Goal: Information Seeking & Learning: Learn about a topic

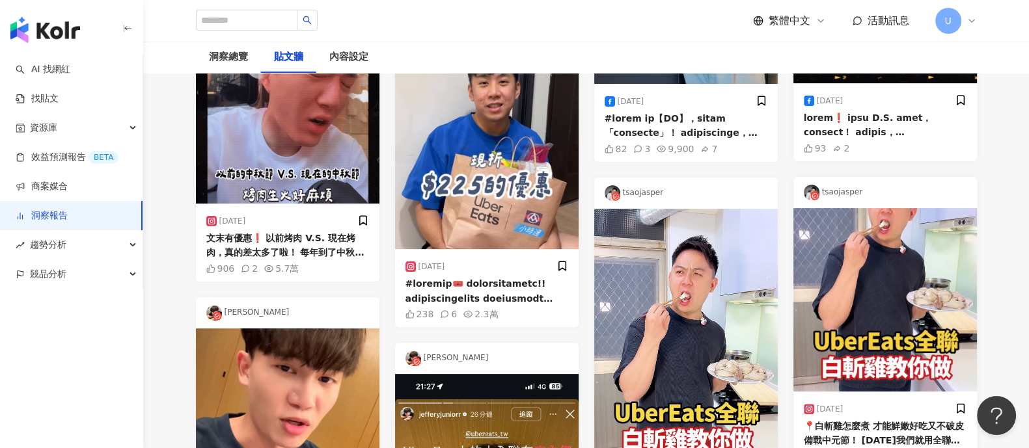
click at [68, 214] on link "洞察報告" at bounding box center [42, 216] width 52 height 13
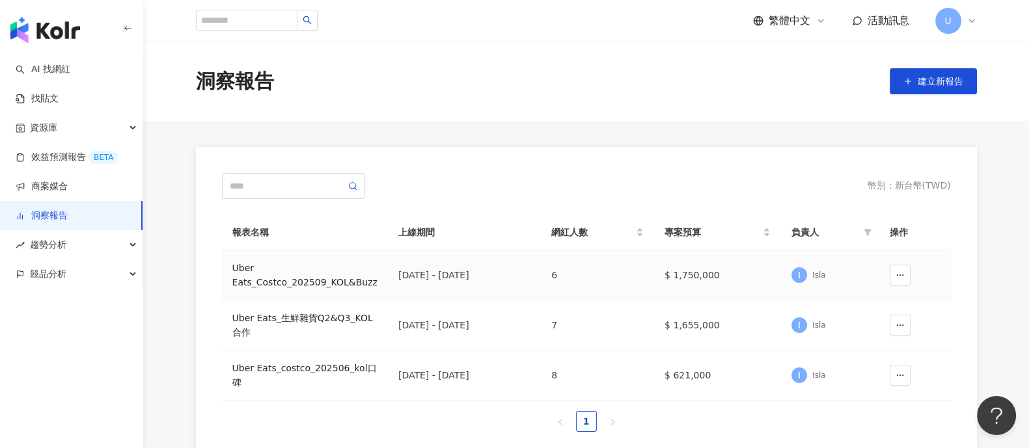
click at [320, 275] on div "Uber Eats_Costco_202509_KOL&Buzz" at bounding box center [304, 275] width 145 height 29
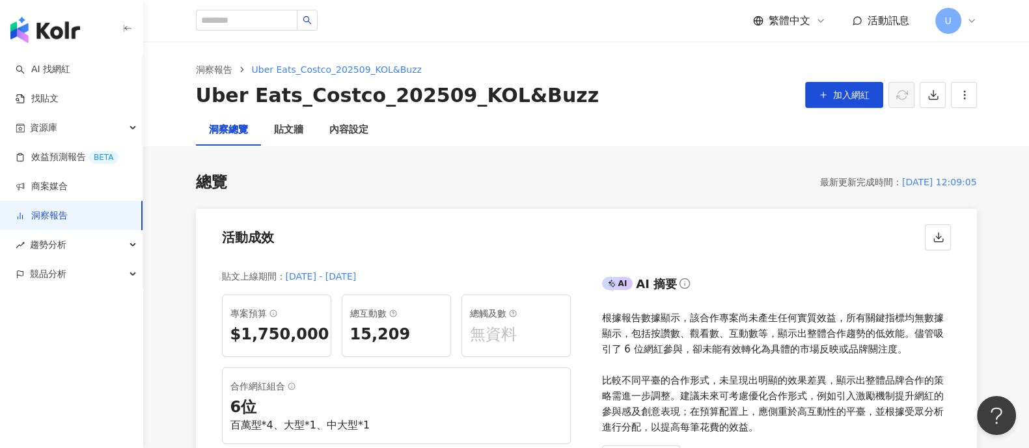
click at [68, 214] on link "洞察報告" at bounding box center [42, 216] width 52 height 13
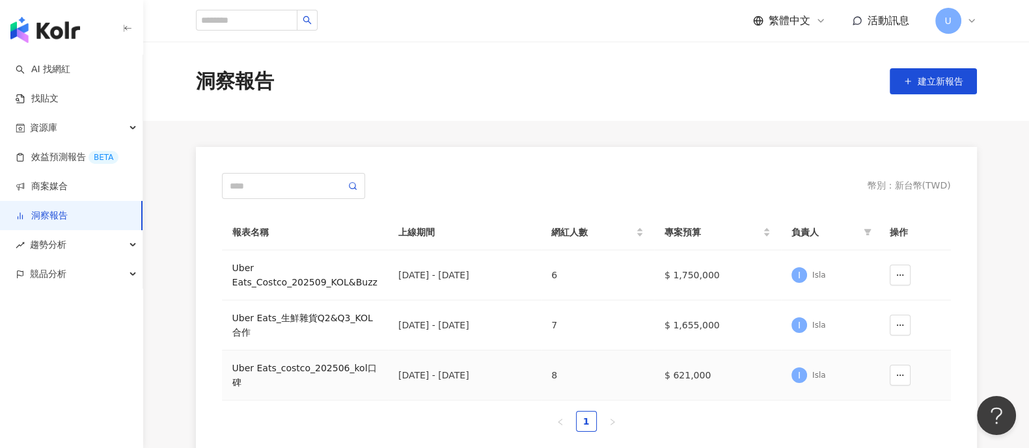
click at [283, 362] on div "Uber Eats_costco_202506_kol口碑" at bounding box center [304, 375] width 145 height 29
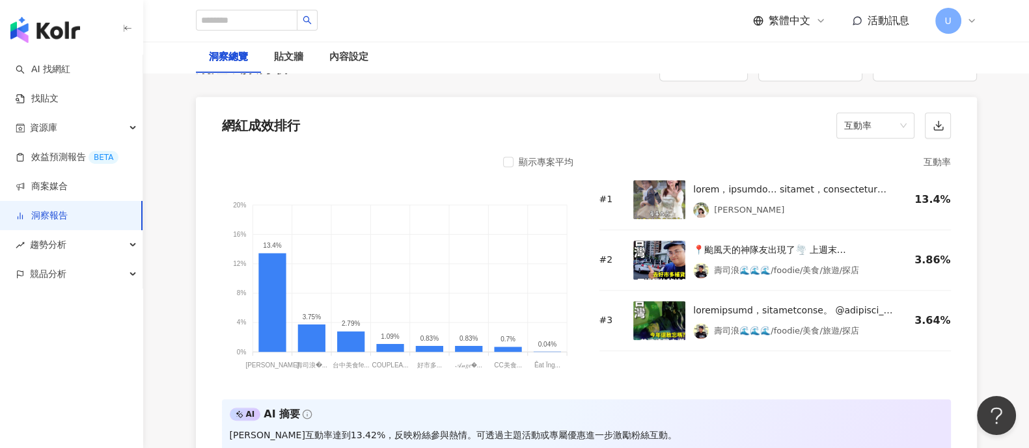
scroll to position [1057, 0]
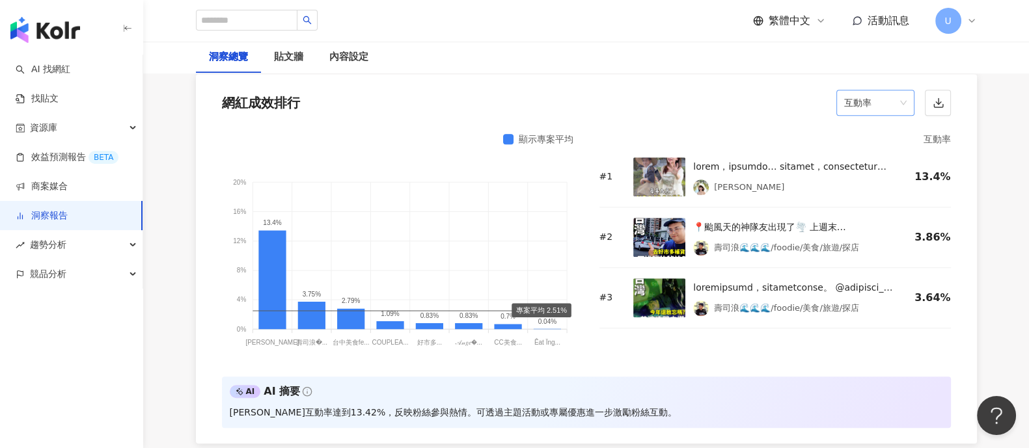
click at [889, 92] on span "互動率" at bounding box center [875, 102] width 62 height 25
click at [878, 235] on div "觀看率" at bounding box center [874, 242] width 57 height 14
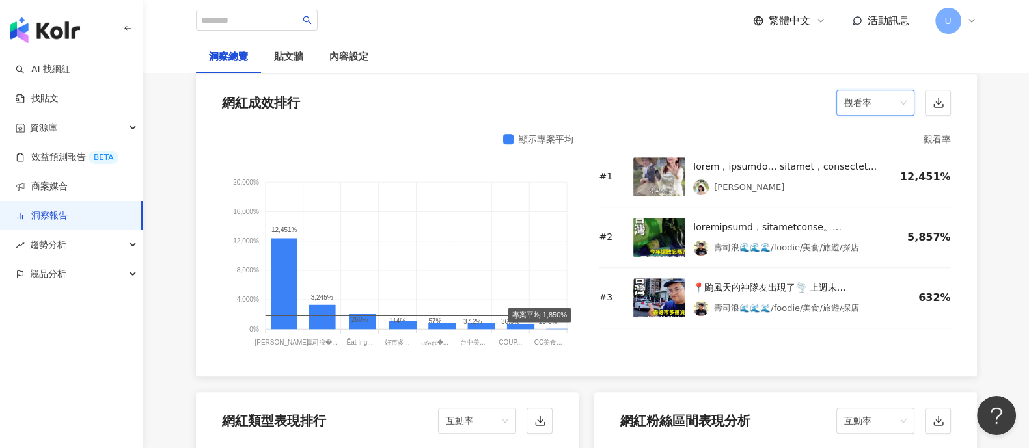
click at [683, 92] on div "網紅成效排行 觀看率 觀看率" at bounding box center [586, 98] width 781 height 49
click at [864, 102] on span "觀看率" at bounding box center [875, 102] width 62 height 25
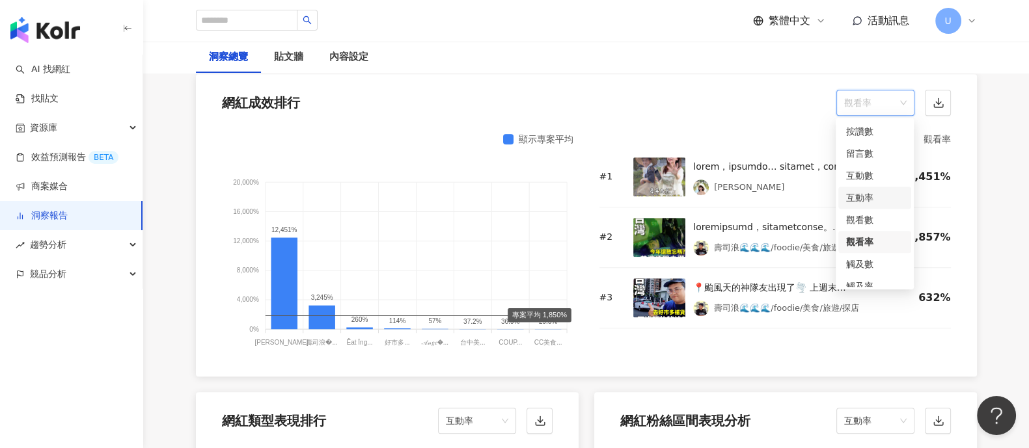
click at [881, 200] on div "互動率" at bounding box center [874, 198] width 57 height 14
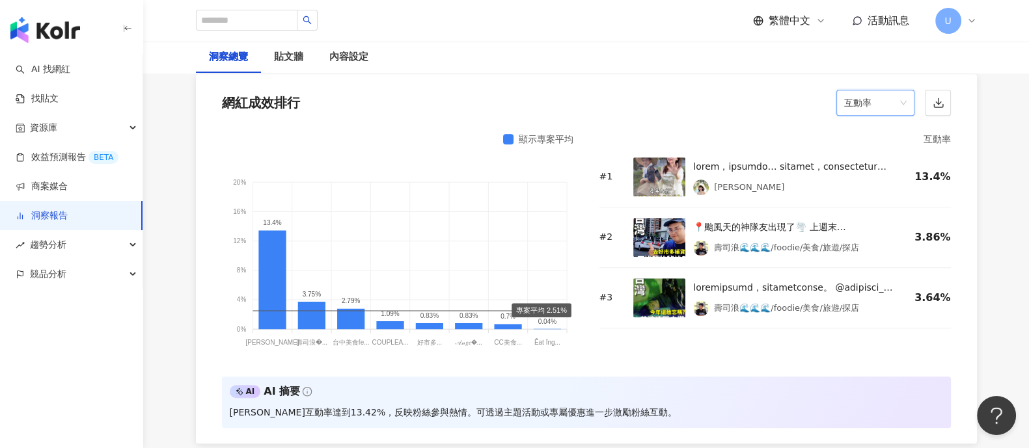
click at [68, 223] on link "洞察報告" at bounding box center [42, 216] width 52 height 13
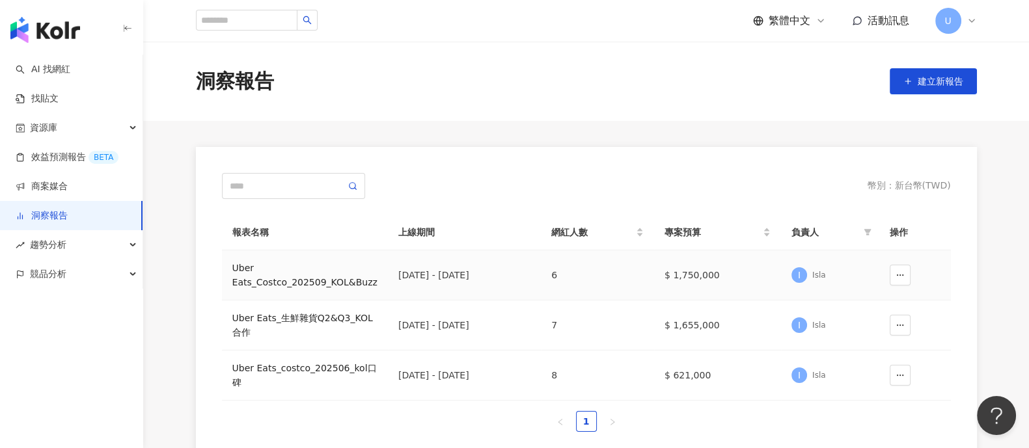
click at [293, 279] on div "Uber Eats_Costco_202509_KOL&Buzz" at bounding box center [304, 275] width 145 height 29
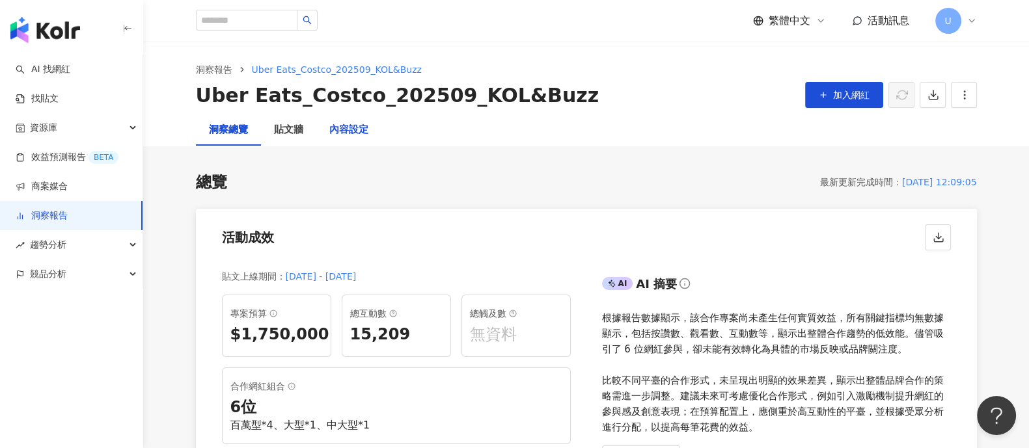
click at [358, 132] on div "內容設定" at bounding box center [348, 130] width 39 height 16
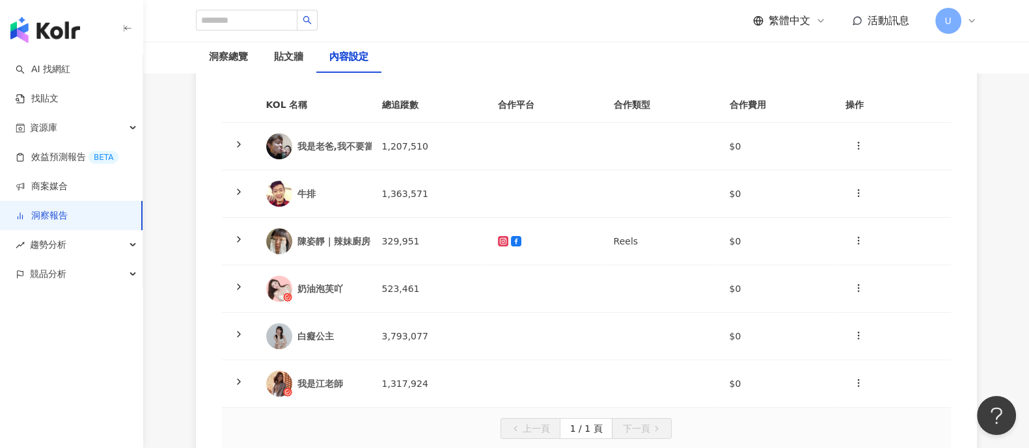
scroll to position [162, 0]
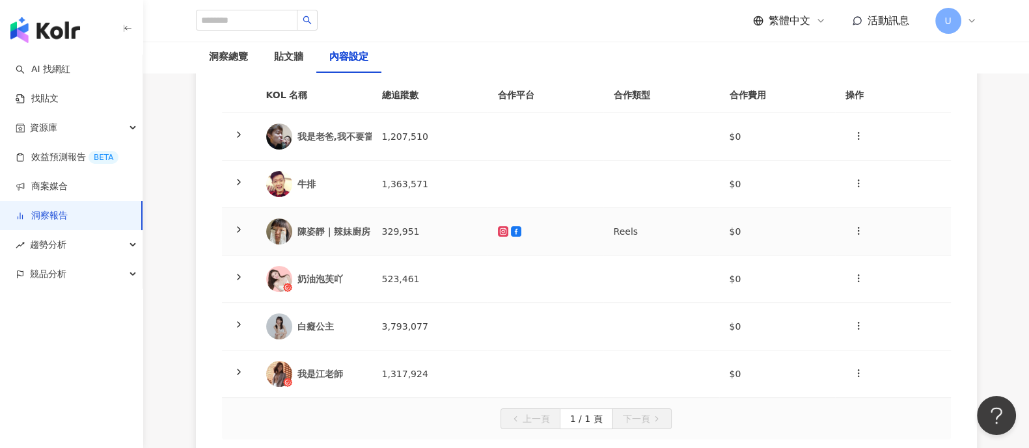
click at [237, 232] on icon at bounding box center [239, 229] width 10 height 10
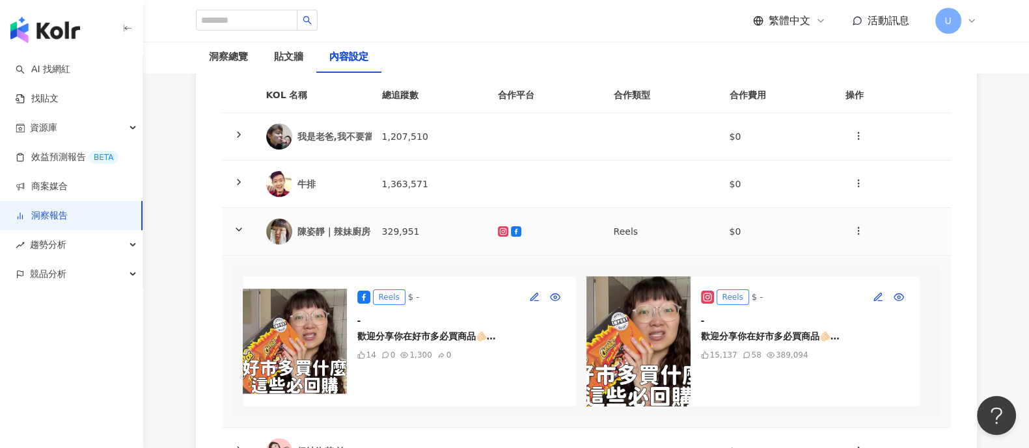
click at [237, 232] on icon at bounding box center [239, 229] width 10 height 10
